Goal: Information Seeking & Learning: Learn about a topic

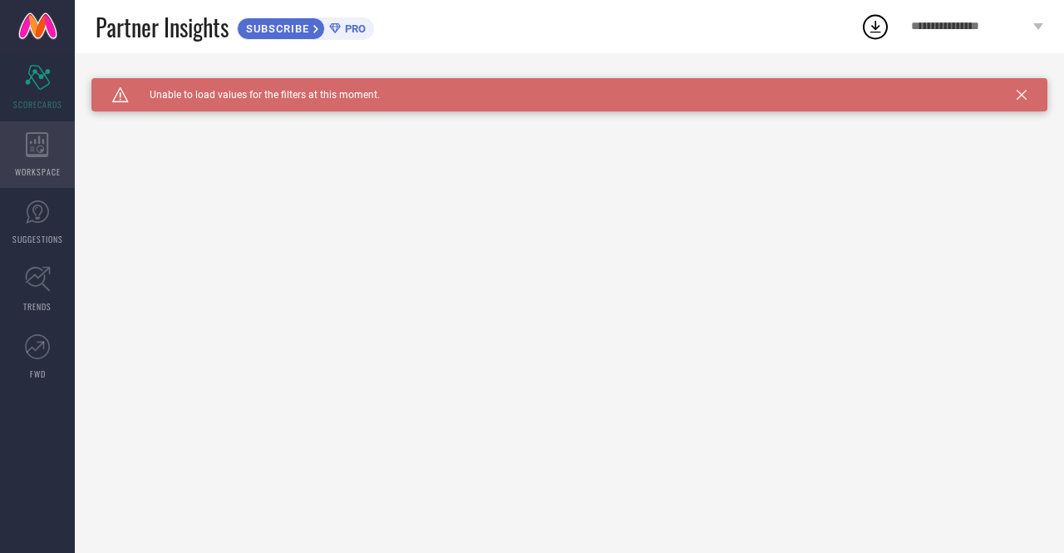
click at [43, 145] on icon at bounding box center [37, 144] width 23 height 25
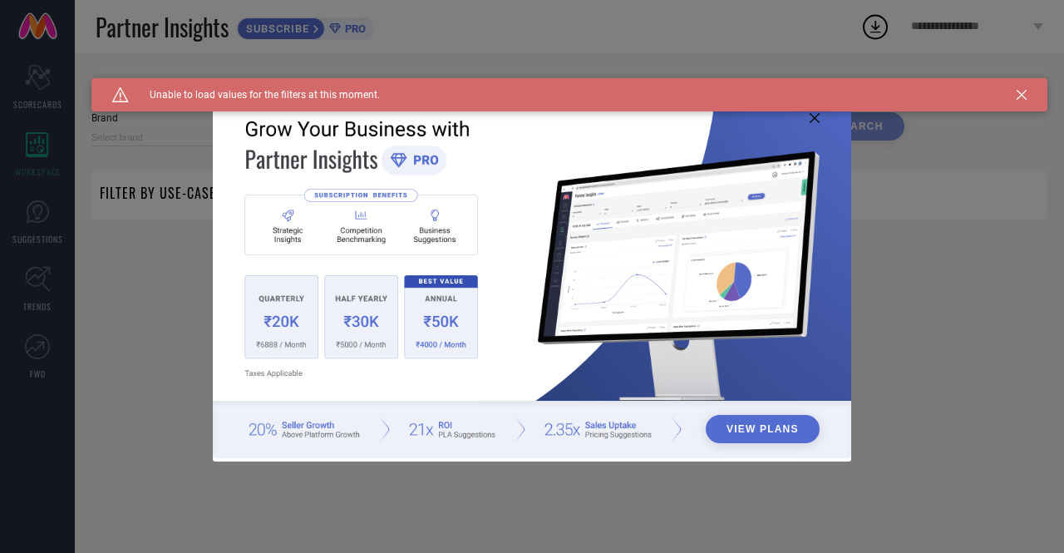
type input "1 STOP FASHION"
type input "All"
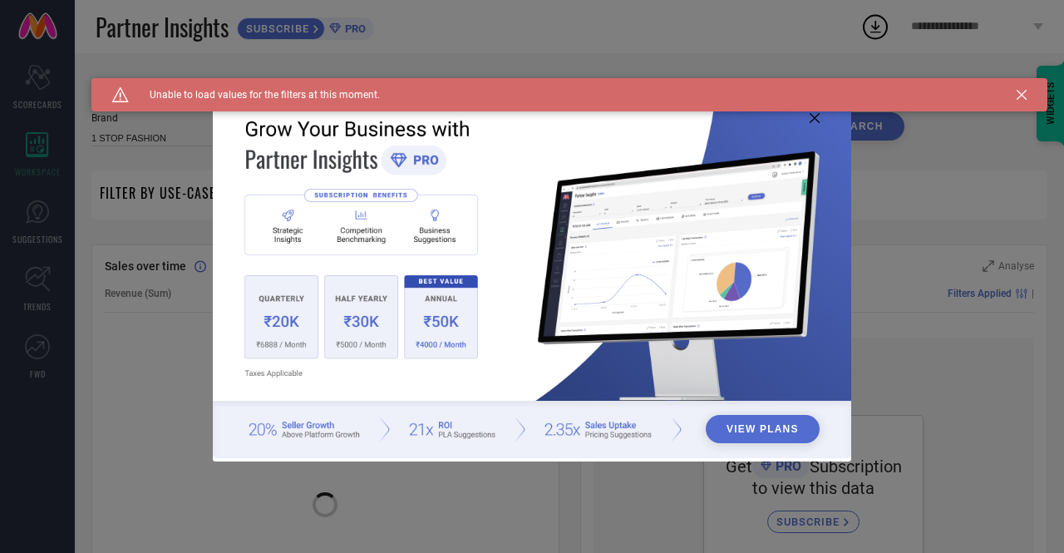
click at [1027, 94] on div "Caution Created with Sketch. Unable to load values for the filters at this mome…" at bounding box center [569, 94] width 956 height 33
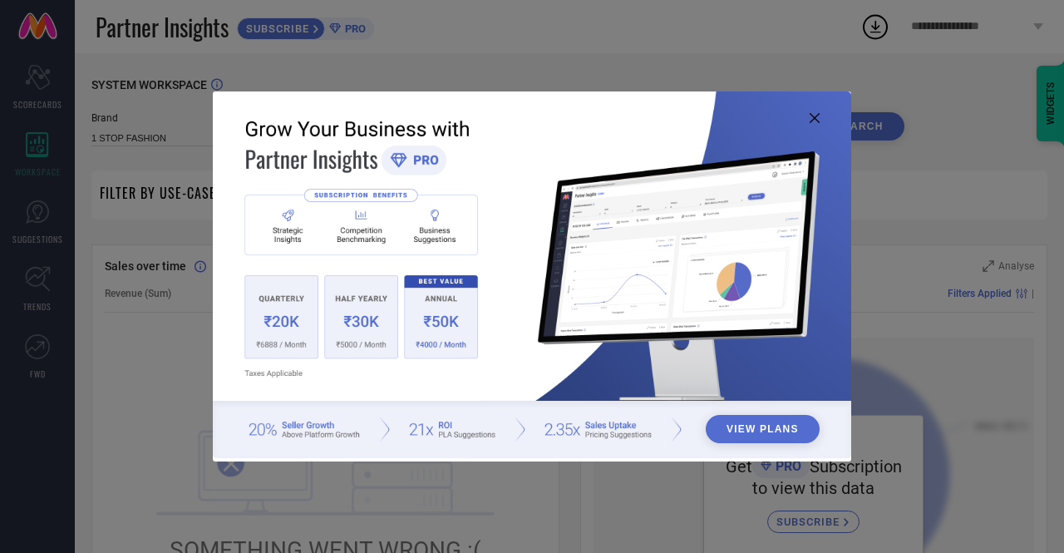
click at [816, 114] on icon at bounding box center [815, 118] width 10 height 10
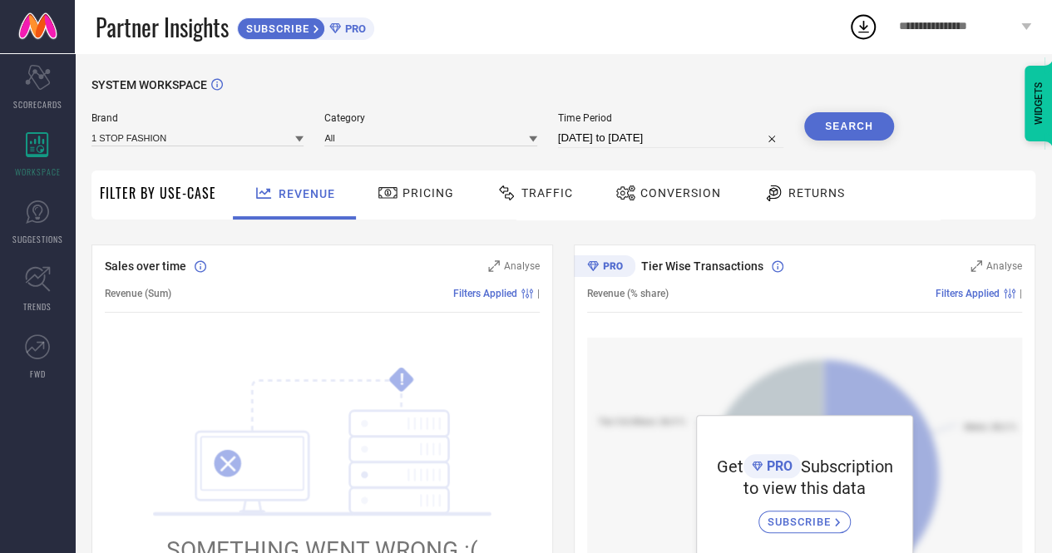
click at [423, 179] on div "Pricing" at bounding box center [416, 194] width 118 height 49
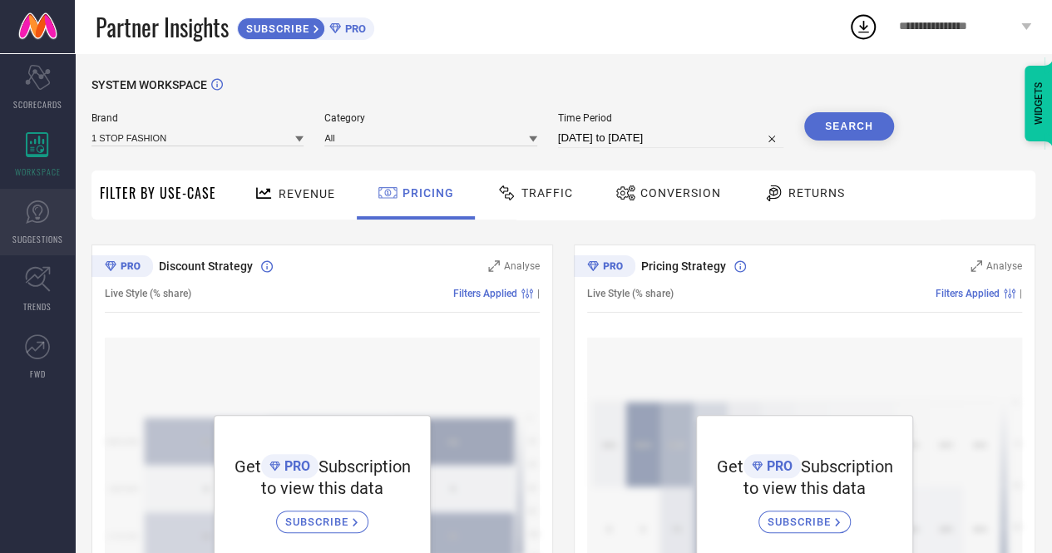
click at [44, 223] on icon at bounding box center [37, 212] width 25 height 25
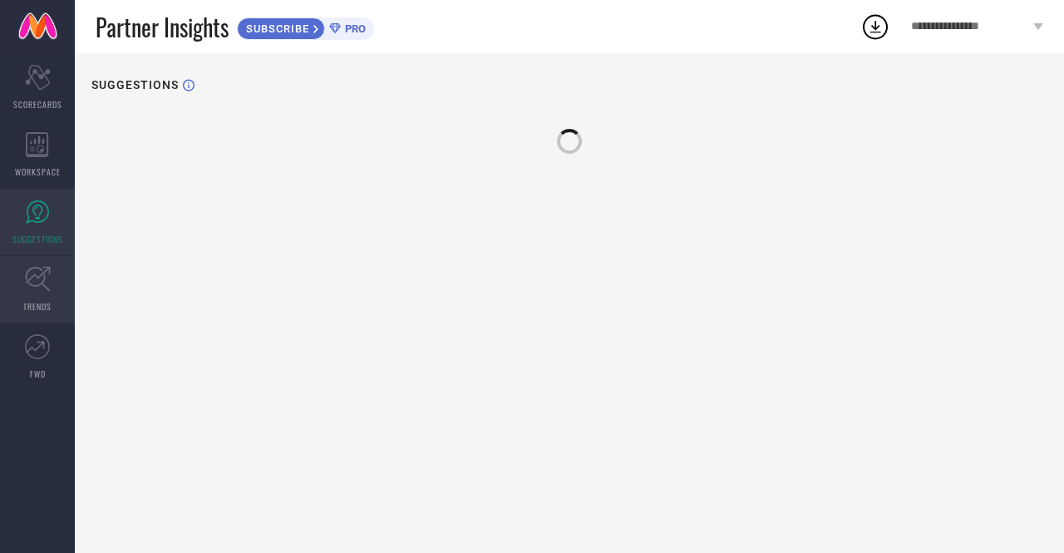
click at [30, 280] on icon at bounding box center [38, 279] width 26 height 26
